Goal: Use online tool/utility: Use online tool/utility

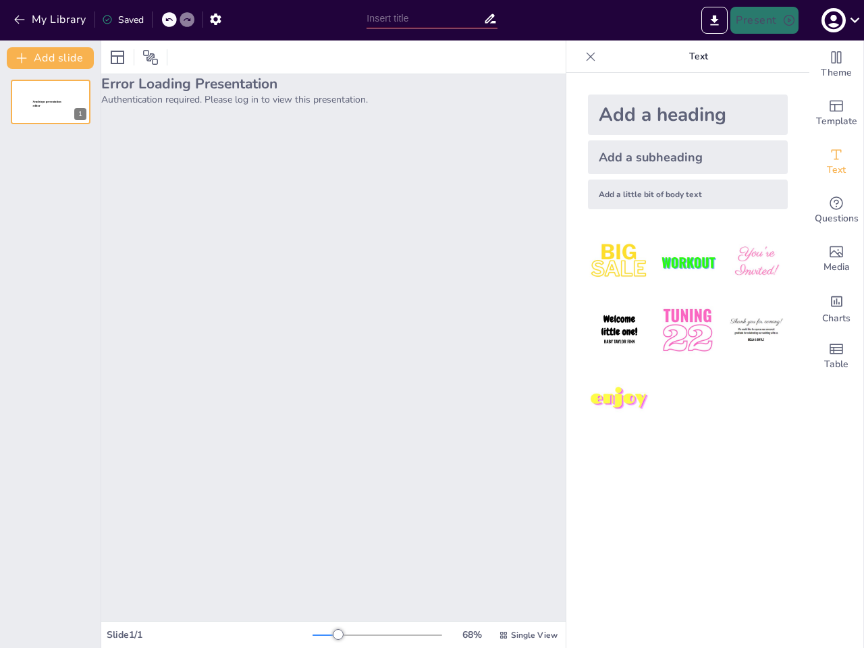
click at [432, 324] on div "Error Loading Presentation Authentication required. Please log in to view this …" at bounding box center [333, 347] width 464 height 547
click at [51, 20] on button "My Library" at bounding box center [51, 20] width 82 height 22
click at [169, 20] on icon at bounding box center [169, 20] width 8 height 8
click at [187, 20] on icon at bounding box center [187, 20] width 8 height 8
click at [215, 19] on icon "button" at bounding box center [215, 19] width 14 height 14
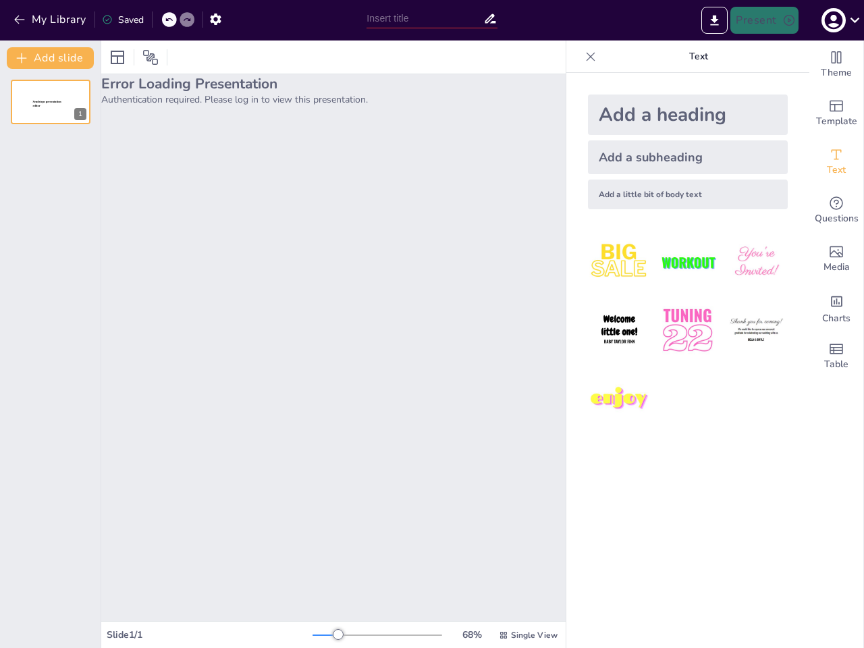
click at [431, 18] on input "text" at bounding box center [424, 19] width 116 height 20
click at [715, 20] on icon "Export to PowerPoint" at bounding box center [714, 20] width 8 height 10
click at [839, 20] on icon "button" at bounding box center [833, 20] width 18 height 18
